Goal: Navigation & Orientation: Find specific page/section

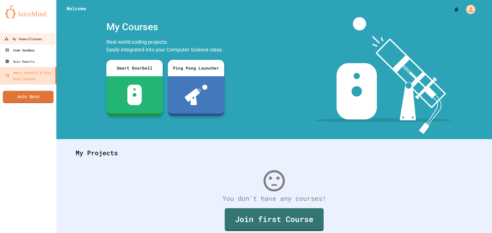
click at [37, 48] on link "Code Sandbox" at bounding box center [28, 50] width 56 height 11
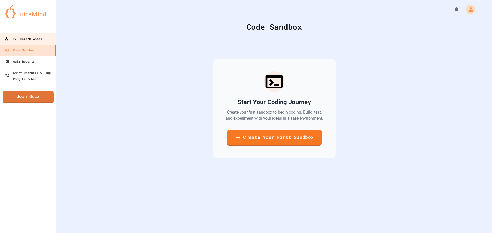
click at [40, 42] on div "My Teams/Classes" at bounding box center [23, 39] width 38 height 6
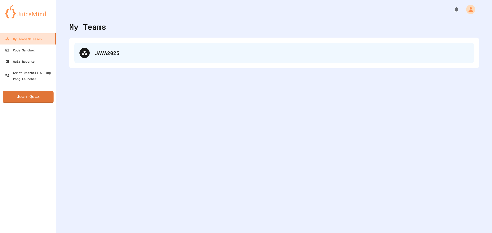
click at [238, 56] on div "JAVA2025" at bounding box center [282, 53] width 374 height 8
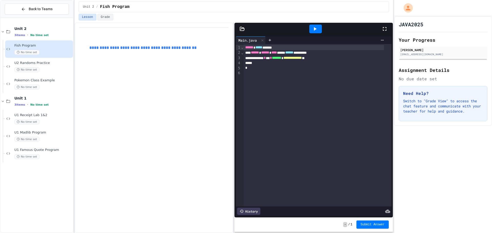
click at [113, 49] on link "**********" at bounding box center [142, 48] width 107 height 4
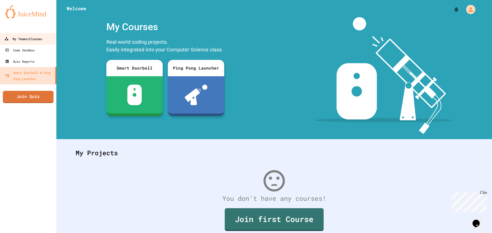
click at [37, 40] on div "My Teams/Classes" at bounding box center [23, 39] width 38 height 6
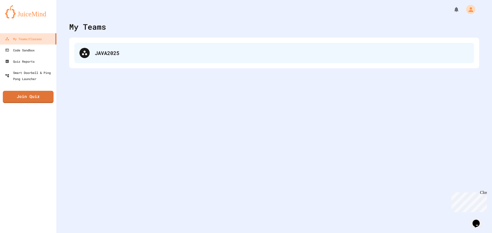
click at [96, 53] on div "JAVA2025" at bounding box center [282, 53] width 374 height 8
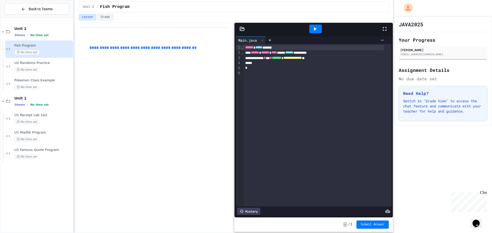
click at [44, 43] on div "Fish Program No time set" at bounding box center [39, 48] width 68 height 17
click at [298, 94] on div "**********" at bounding box center [318, 125] width 148 height 163
click at [316, 68] on div "*" at bounding box center [314, 68] width 140 height 5
drag, startPoint x: 381, startPoint y: 27, endPoint x: 381, endPoint y: 58, distance: 31.2
click at [381, 27] on icon at bounding box center [384, 29] width 6 height 6
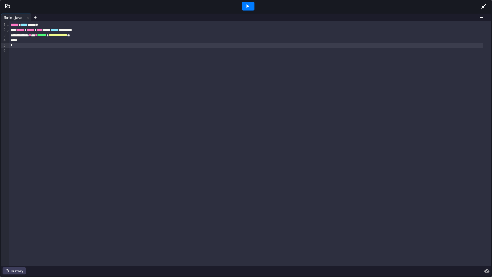
click at [484, 6] on icon at bounding box center [483, 6] width 5 height 5
